Goal: Navigation & Orientation: Find specific page/section

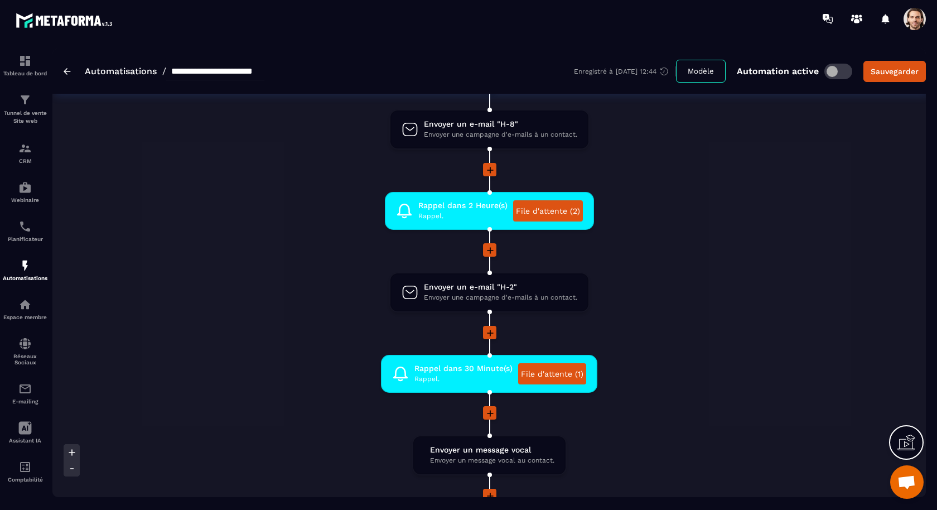
scroll to position [874, 0]
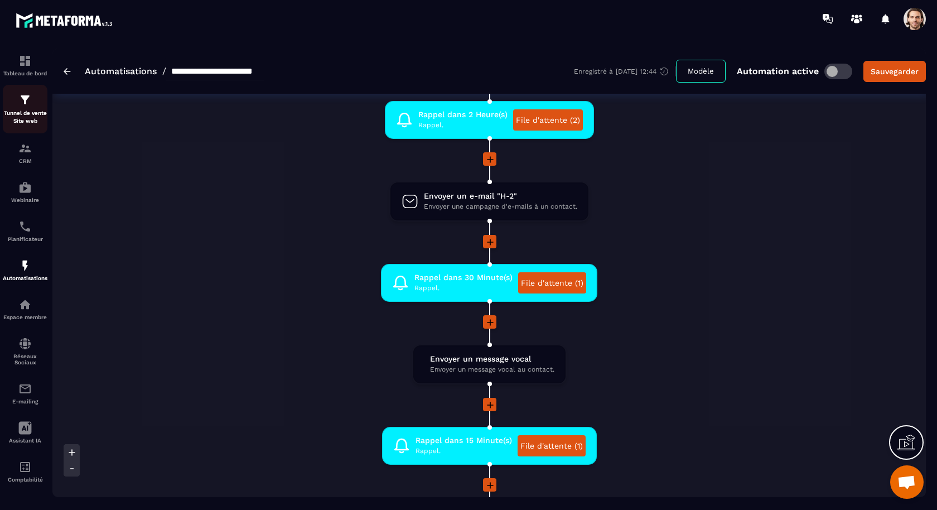
click at [25, 119] on p "Tunnel de vente Site web" at bounding box center [25, 117] width 45 height 16
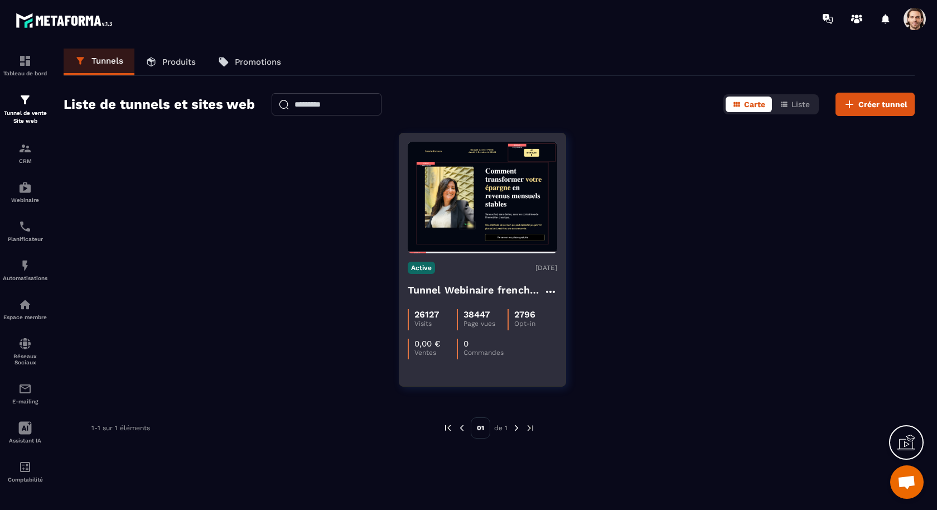
click at [496, 282] on h4 "Tunnel Webinaire frenchy partners" at bounding box center [476, 290] width 136 height 16
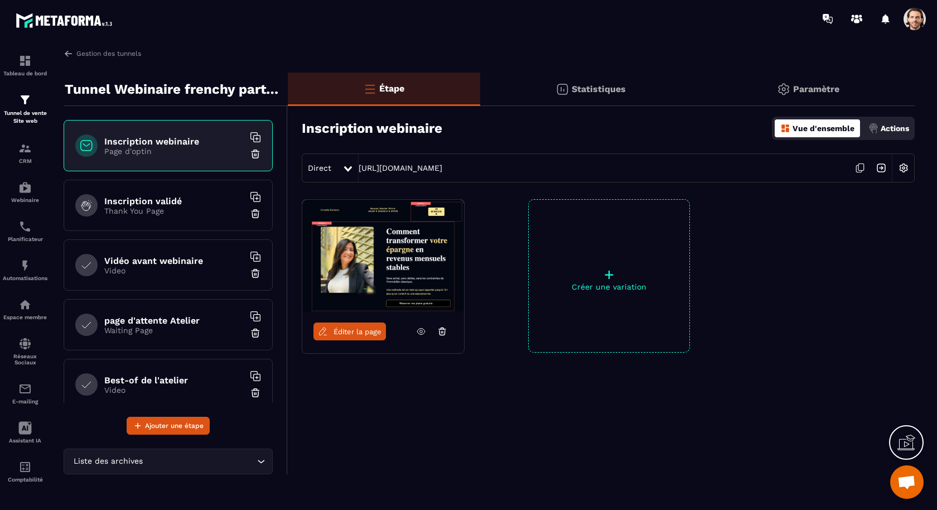
click at [881, 166] on img at bounding box center [880, 167] width 21 height 21
click at [418, 329] on icon at bounding box center [421, 331] width 10 height 10
click at [888, 164] on img at bounding box center [880, 167] width 21 height 21
click at [26, 266] on img at bounding box center [24, 265] width 13 height 13
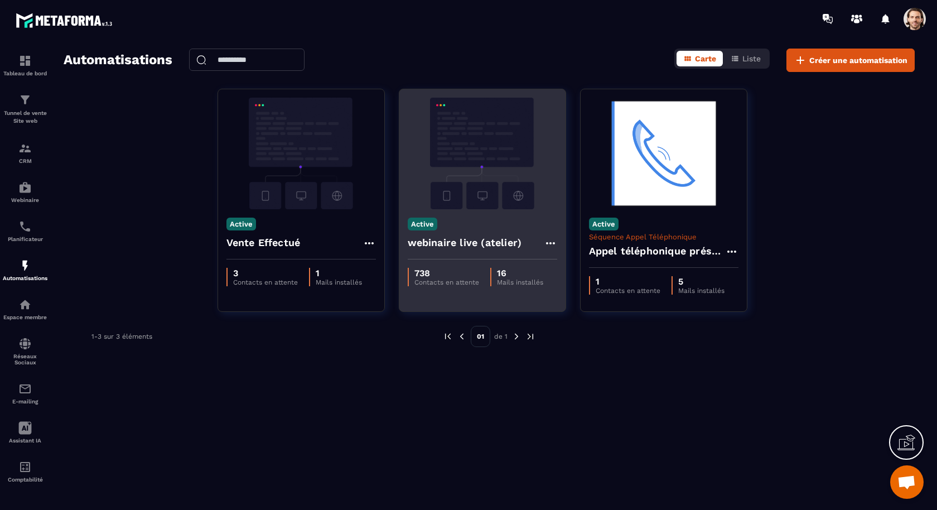
click at [435, 246] on h4 "webinaire live (atelier)" at bounding box center [465, 243] width 114 height 16
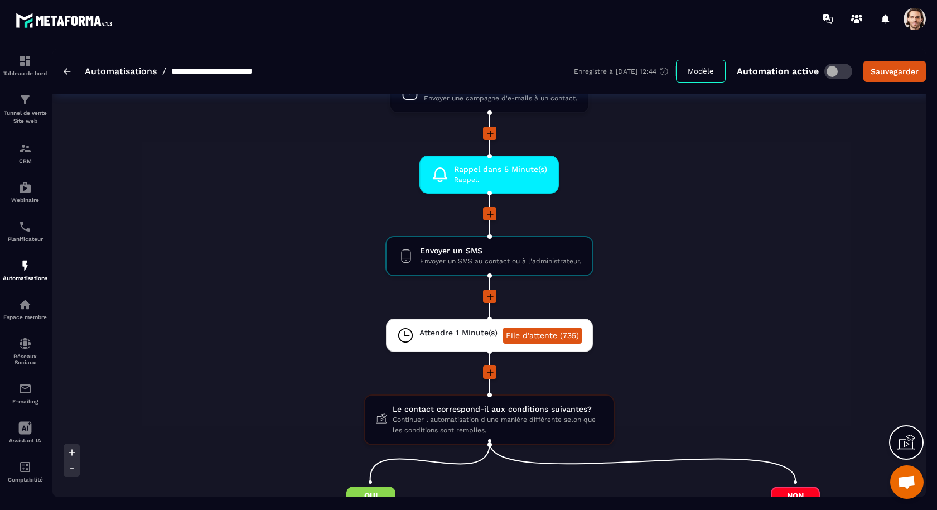
scroll to position [1344, 0]
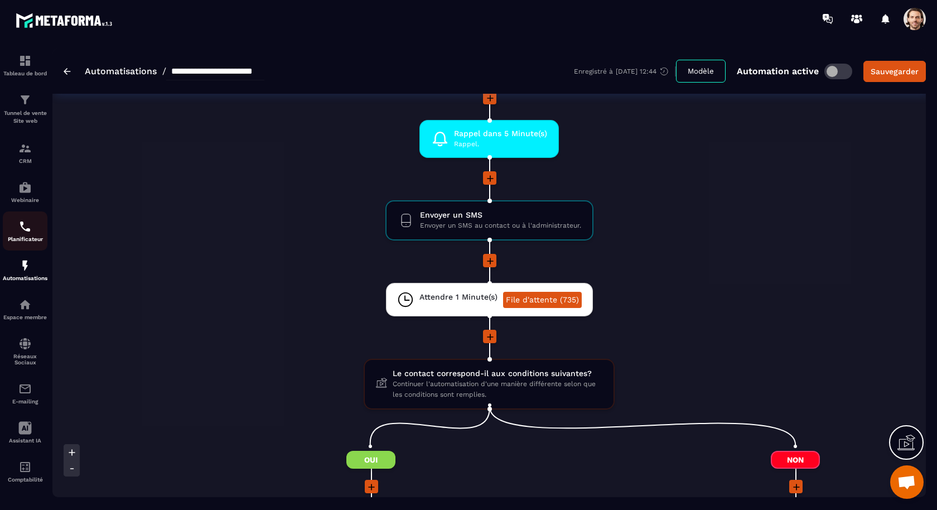
click at [29, 221] on img at bounding box center [24, 226] width 13 height 13
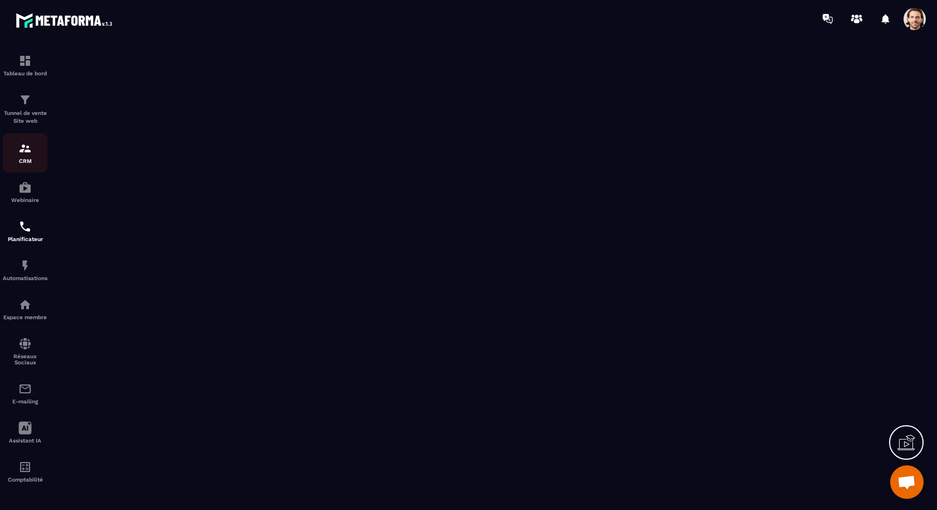
click at [32, 151] on div "CRM" at bounding box center [25, 153] width 45 height 22
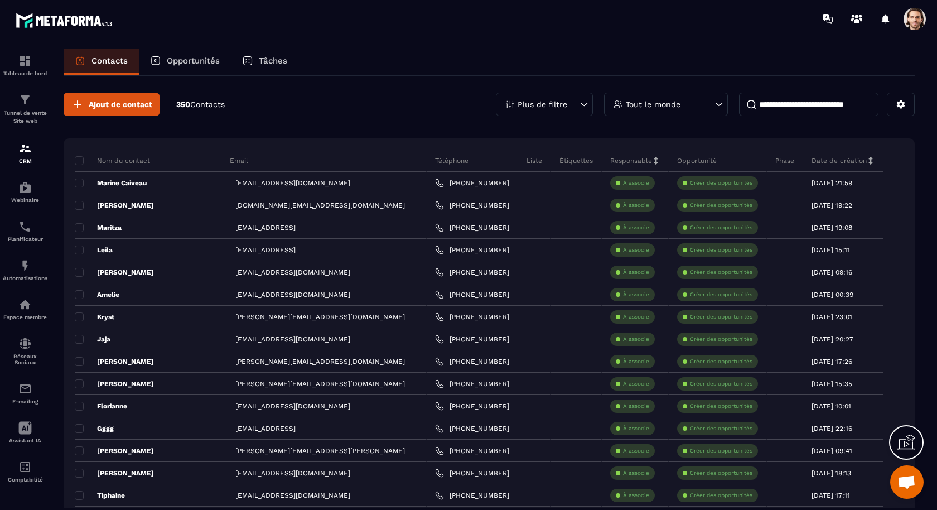
click at [275, 62] on p "Tâches" at bounding box center [273, 61] width 28 height 10
